Goal: Task Accomplishment & Management: Manage account settings

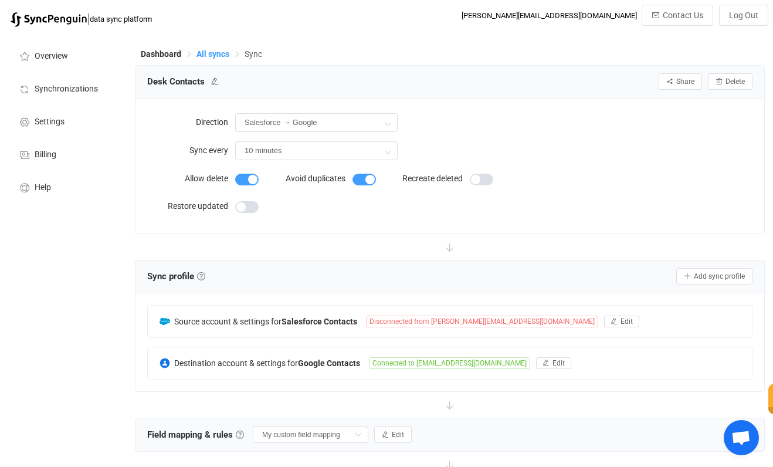
click at [214, 50] on span "All syncs" at bounding box center [212, 53] width 33 height 9
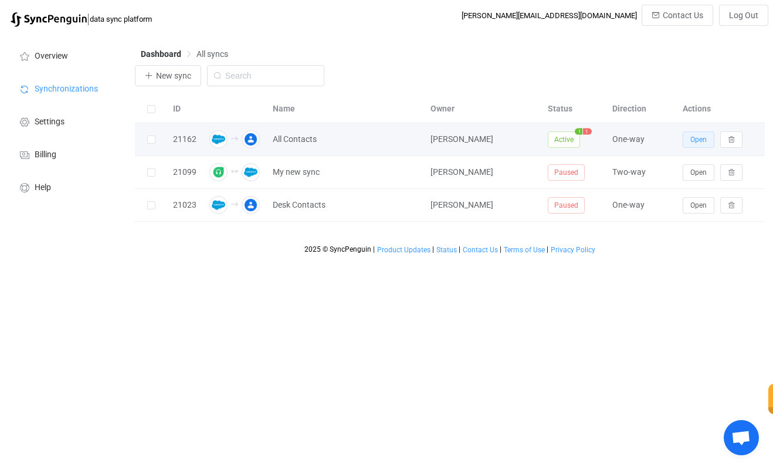
click at [700, 142] on span "Open" at bounding box center [698, 139] width 16 height 8
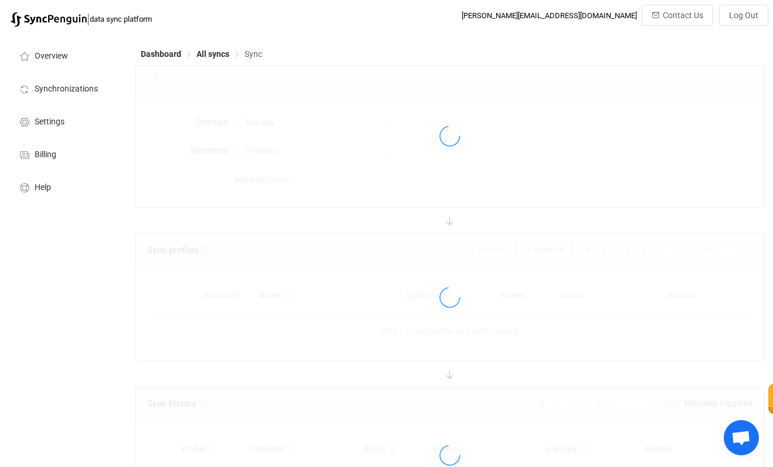
type input "Salesforce → Google"
type input "10 minutes"
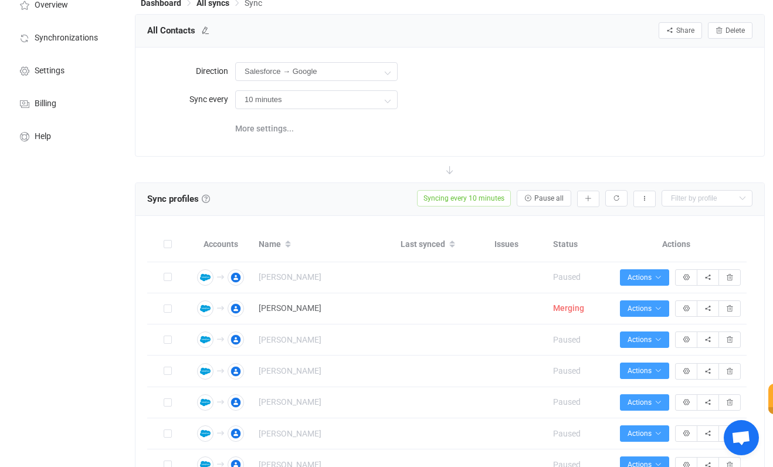
scroll to position [52, 0]
click at [538, 189] on button "Pause all" at bounding box center [544, 197] width 55 height 16
